Goal: Find specific page/section: Find specific page/section

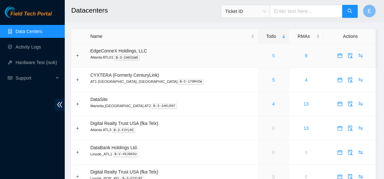
click at [272, 55] on link "5" at bounding box center [273, 55] width 3 height 5
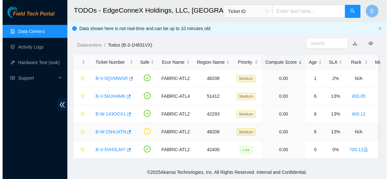
scroll to position [4, 0]
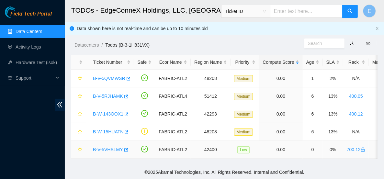
click at [114, 147] on link "B-V-5VHSLMY" at bounding box center [108, 149] width 30 height 5
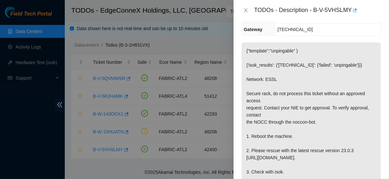
scroll to position [124, 0]
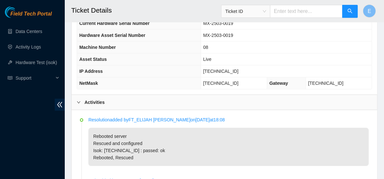
scroll to position [111, 0]
